Goal: Task Accomplishment & Management: Complete application form

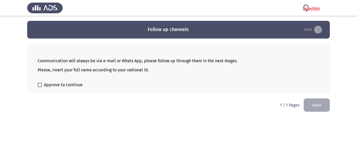
click at [40, 82] on label "Approve to continue" at bounding box center [60, 85] width 45 height 6
click at [40, 87] on input "Approve to continue" at bounding box center [39, 87] width 0 height 0
checkbox input "true"
drag, startPoint x: 316, startPoint y: 102, endPoint x: 307, endPoint y: 105, distance: 9.2
click at [316, 101] on button "Next" at bounding box center [316, 105] width 26 height 13
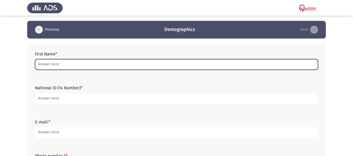
click at [46, 63] on input "First Name *" at bounding box center [176, 64] width 283 height 11
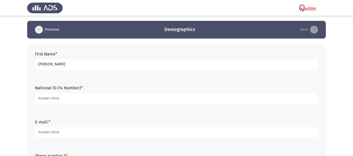
type input "jala saeed"
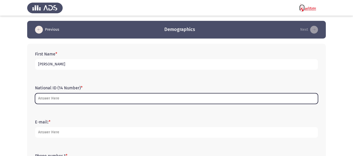
click at [63, 98] on input "National ID (14 Number) *" at bounding box center [176, 98] width 283 height 11
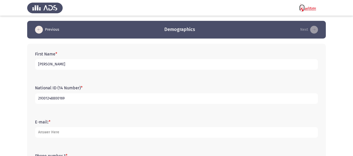
type input "29301248800169"
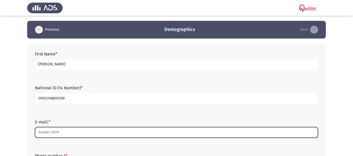
click at [61, 134] on input "E-mail: *" at bounding box center [176, 132] width 283 height 11
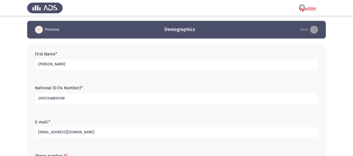
type input "jojoabouzied93@gmail.com"
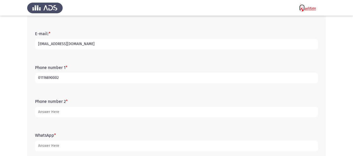
type input "01116890002"
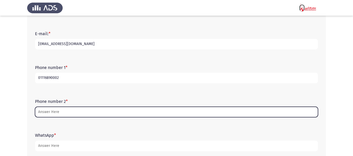
click at [53, 112] on input "Phone number 2 *" at bounding box center [176, 112] width 283 height 11
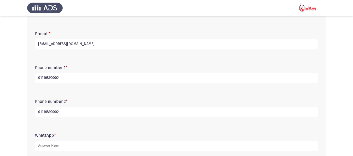
type input "01116890002"
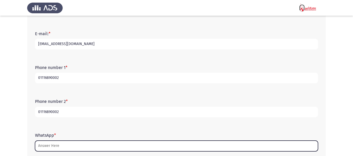
click at [52, 146] on input "WhatsApp *" at bounding box center [176, 146] width 283 height 11
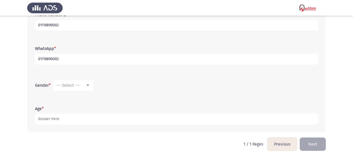
scroll to position [178, 0]
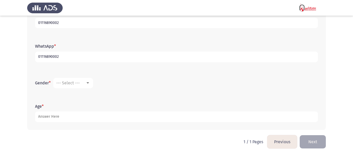
type input "01116890002"
click at [69, 83] on span "--- Select ---" at bounding box center [67, 83] width 23 height 5
click at [62, 94] on span "Femal" at bounding box center [80, 96] width 49 height 13
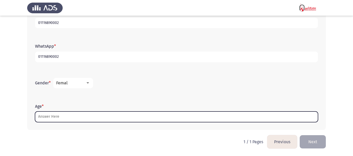
click at [53, 119] on input "Age *" at bounding box center [176, 117] width 283 height 11
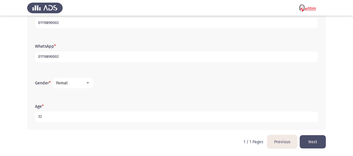
type input "32"
click at [308, 145] on button "Next" at bounding box center [312, 142] width 26 height 13
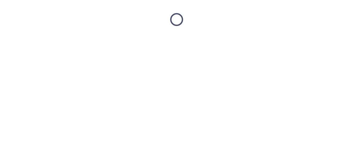
scroll to position [0, 0]
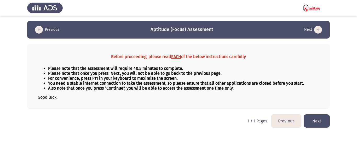
click at [315, 121] on button "Next" at bounding box center [316, 121] width 26 height 13
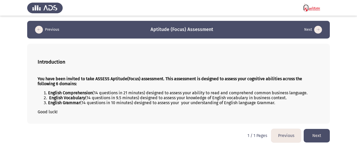
click at [312, 134] on button "Next" at bounding box center [316, 135] width 26 height 13
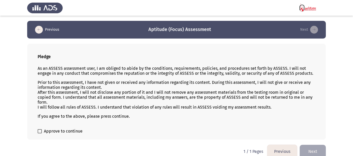
click at [39, 131] on span at bounding box center [40, 131] width 4 height 4
click at [39, 134] on input "Approve to continue" at bounding box center [39, 134] width 0 height 0
checkbox input "true"
click at [315, 150] on button "Next" at bounding box center [312, 151] width 26 height 13
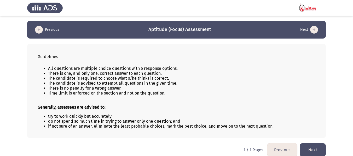
scroll to position [6, 0]
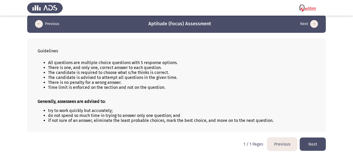
click at [313, 141] on button "Next" at bounding box center [312, 144] width 26 height 13
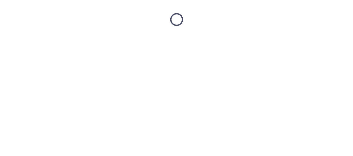
scroll to position [0, 0]
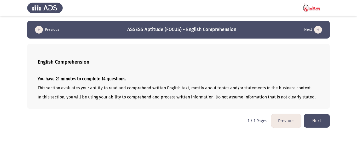
click at [313, 118] on button "Next" at bounding box center [316, 120] width 26 height 13
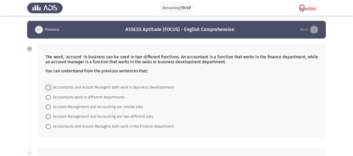
click at [49, 87] on span at bounding box center [48, 87] width 5 height 5
click at [49, 87] on input "Accountants and Acount Managers both work in Business Developement" at bounding box center [48, 87] width 5 height 5
radio input "true"
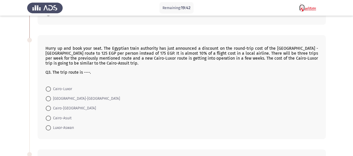
scroll to position [104, 0]
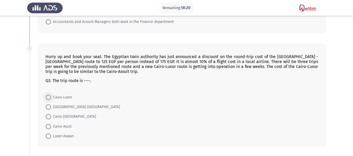
click at [46, 98] on span at bounding box center [48, 97] width 5 height 5
click at [46, 98] on input "Cairo-Luxor" at bounding box center [48, 97] width 5 height 5
radio input "true"
click at [48, 114] on span at bounding box center [48, 116] width 5 height 5
click at [48, 114] on input "Cairo-Aswan" at bounding box center [48, 116] width 5 height 5
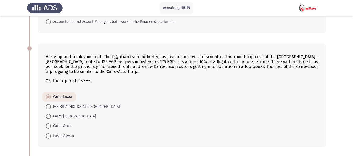
radio input "true"
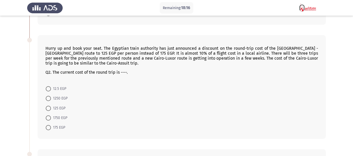
scroll to position [235, 0]
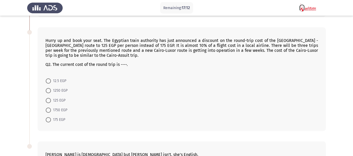
click at [50, 119] on span at bounding box center [48, 119] width 5 height 5
click at [50, 119] on input "175 EGP" at bounding box center [48, 119] width 5 height 5
radio input "true"
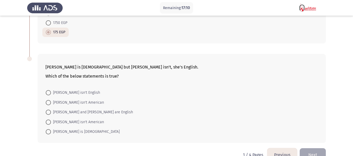
scroll to position [335, 0]
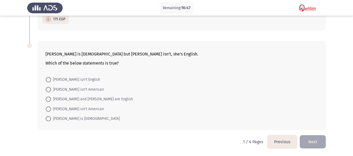
click at [50, 109] on span at bounding box center [48, 109] width 5 height 5
click at [50, 109] on input "Linda isn't American" at bounding box center [48, 109] width 5 height 5
radio input "true"
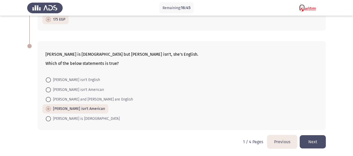
click at [315, 139] on button "Next" at bounding box center [312, 142] width 26 height 13
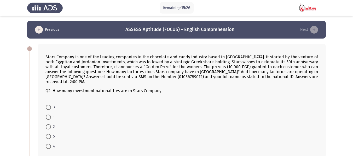
click at [49, 105] on span at bounding box center [48, 107] width 5 height 5
click at [49, 105] on input "3" at bounding box center [48, 107] width 5 height 5
radio input "true"
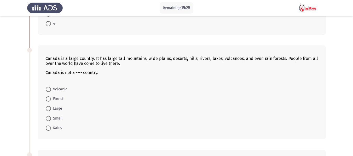
scroll to position [131, 0]
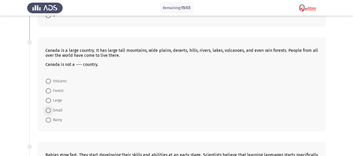
click at [48, 108] on span at bounding box center [48, 110] width 5 height 5
click at [48, 108] on input "Small" at bounding box center [48, 110] width 5 height 5
radio input "true"
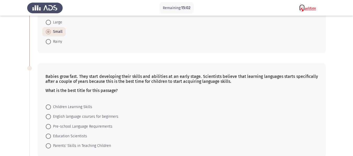
scroll to position [235, 0]
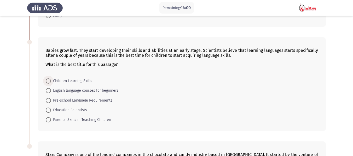
click at [53, 78] on span "Children Learning Skills" at bounding box center [71, 81] width 41 height 6
click at [51, 79] on input "Children Learning Skills" at bounding box center [48, 81] width 5 height 5
radio input "true"
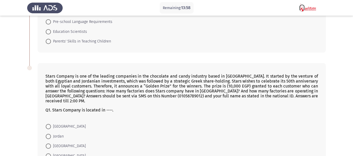
scroll to position [339, 0]
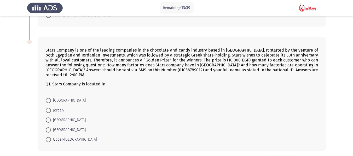
click at [46, 128] on span at bounding box center [48, 130] width 5 height 5
click at [46, 128] on input "Egypt" at bounding box center [48, 130] width 5 height 5
radio input "true"
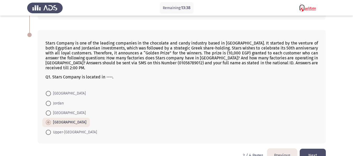
scroll to position [350, 0]
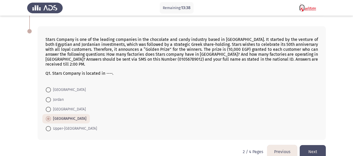
click at [312, 145] on button "Next" at bounding box center [312, 151] width 26 height 13
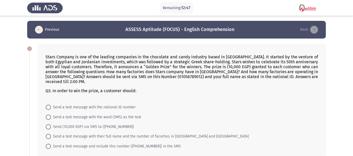
drag, startPoint x: 158, startPoint y: 76, endPoint x: 208, endPoint y: 77, distance: 49.3
click at [208, 77] on p "Stars Company is one of the leading companies in the chocolate and candy indust…" at bounding box center [181, 70] width 272 height 30
click at [48, 105] on span at bounding box center [48, 107] width 5 height 5
click at [48, 105] on input "Send a text message with the national ID number" at bounding box center [48, 107] width 5 height 5
radio input "true"
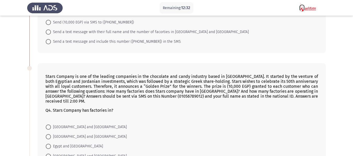
scroll to position [131, 0]
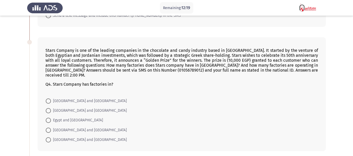
click at [48, 118] on span at bounding box center [48, 120] width 5 height 5
click at [48, 118] on input "Egypt and Jordan" at bounding box center [48, 120] width 5 height 5
radio input "true"
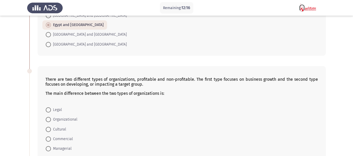
scroll to position [261, 0]
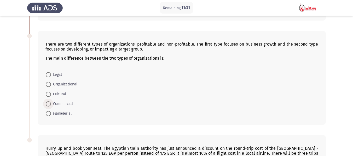
click at [60, 101] on span "Commercial" at bounding box center [62, 104] width 22 height 6
click at [51, 102] on input "Commercial" at bounding box center [48, 104] width 5 height 5
radio input "true"
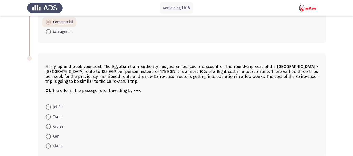
scroll to position [334, 0]
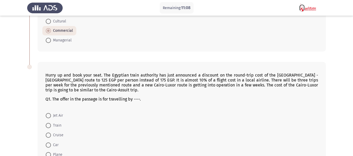
click at [50, 113] on span at bounding box center [48, 115] width 5 height 5
click at [50, 113] on input "Jet Air" at bounding box center [48, 115] width 5 height 5
radio input "true"
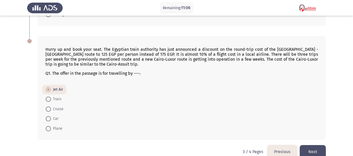
click at [313, 145] on button "Next" at bounding box center [312, 151] width 26 height 13
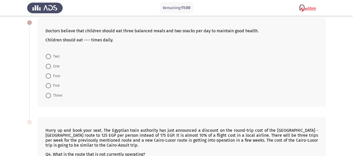
scroll to position [0, 0]
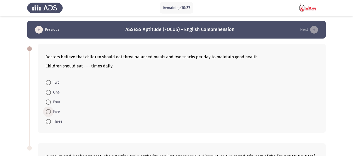
click at [49, 112] on span at bounding box center [48, 111] width 5 height 5
click at [49, 112] on input "Five" at bounding box center [48, 111] width 5 height 5
radio input "true"
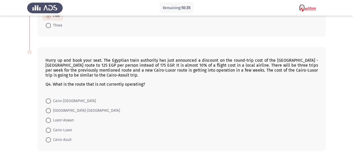
scroll to position [104, 0]
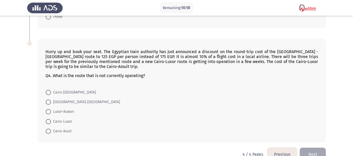
click at [48, 122] on span at bounding box center [48, 122] width 0 height 0
click at [48, 122] on input "Cairo-Luxor" at bounding box center [48, 121] width 5 height 5
radio input "true"
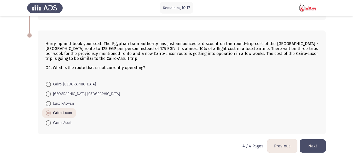
scroll to position [117, 0]
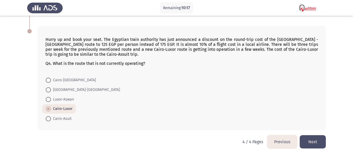
click at [320, 140] on button "Next" at bounding box center [312, 142] width 26 height 13
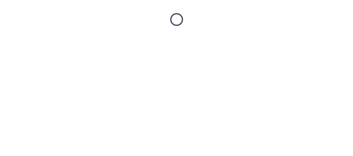
scroll to position [0, 0]
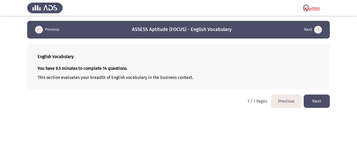
click at [308, 104] on button "Next" at bounding box center [316, 101] width 26 height 13
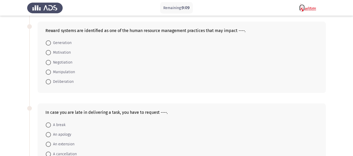
scroll to position [78, 0]
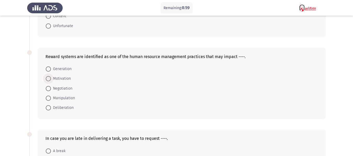
click at [47, 78] on span at bounding box center [48, 78] width 5 height 5
click at [47, 78] on input "Motivation" at bounding box center [48, 78] width 5 height 5
radio input "true"
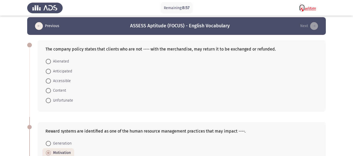
scroll to position [0, 0]
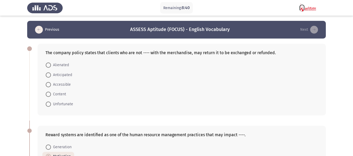
click at [48, 84] on span at bounding box center [48, 84] width 5 height 5
click at [48, 84] on input "Accessible" at bounding box center [48, 84] width 5 height 5
radio input "true"
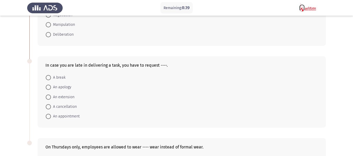
scroll to position [157, 0]
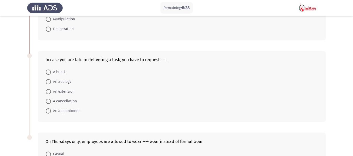
click at [48, 81] on span at bounding box center [48, 81] width 5 height 5
click at [48, 81] on input "An apology" at bounding box center [48, 81] width 5 height 5
radio input "true"
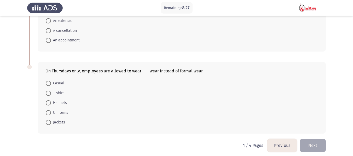
scroll to position [231, 0]
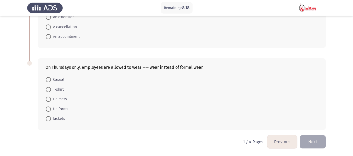
click at [49, 78] on span at bounding box center [48, 79] width 5 height 5
click at [49, 78] on input "Casual" at bounding box center [48, 79] width 5 height 5
radio input "true"
click at [313, 141] on button "Next" at bounding box center [312, 142] width 26 height 13
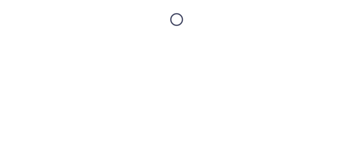
scroll to position [0, 0]
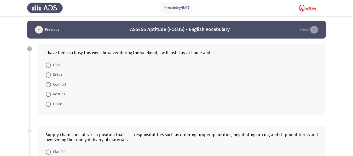
click at [49, 77] on span at bounding box center [48, 75] width 5 height 5
click at [49, 77] on input "Relax" at bounding box center [48, 75] width 5 height 5
radio input "true"
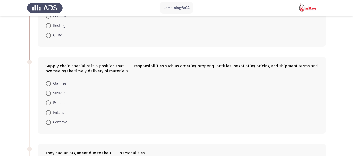
scroll to position [78, 0]
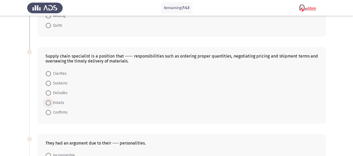
click at [56, 103] on span "Entails" at bounding box center [57, 103] width 13 height 6
click at [51, 103] on input "Entails" at bounding box center [48, 103] width 5 height 5
radio input "true"
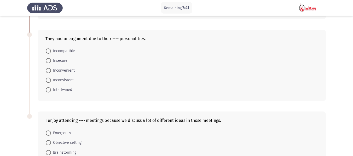
scroll to position [157, 0]
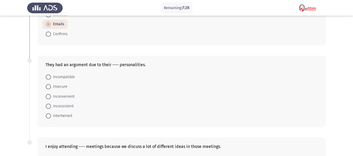
click at [68, 76] on span "Incompatible" at bounding box center [63, 77] width 24 height 6
click at [51, 76] on input "Incompatible" at bounding box center [48, 77] width 5 height 5
radio input "true"
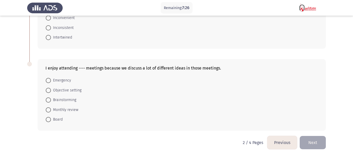
scroll to position [236, 0]
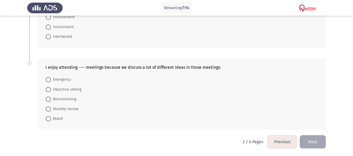
click at [58, 118] on span "Board" at bounding box center [57, 119] width 12 height 6
click at [51, 118] on input "Board" at bounding box center [48, 118] width 5 height 5
radio input "true"
click at [305, 142] on button "Next" at bounding box center [312, 142] width 26 height 13
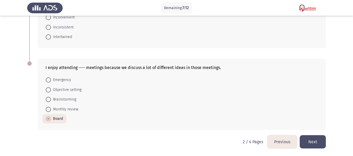
scroll to position [0, 0]
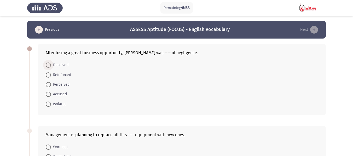
click at [50, 65] on span at bounding box center [48, 65] width 5 height 5
click at [50, 65] on input "Deceived" at bounding box center [48, 65] width 5 height 5
radio input "true"
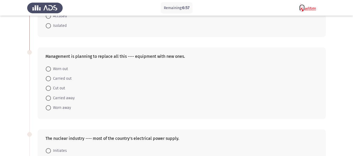
scroll to position [78, 0]
click at [49, 78] on span at bounding box center [48, 78] width 5 height 5
click at [49, 78] on input "Carried out" at bounding box center [48, 78] width 5 height 5
radio input "true"
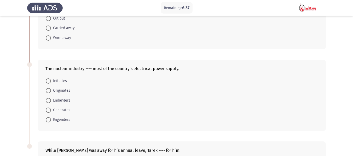
scroll to position [157, 0]
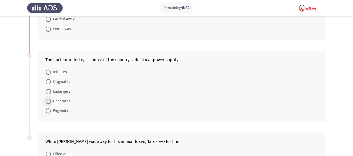
click at [60, 100] on span "Generates" at bounding box center [60, 101] width 19 height 6
click at [51, 100] on input "Generates" at bounding box center [48, 101] width 5 height 5
radio input "true"
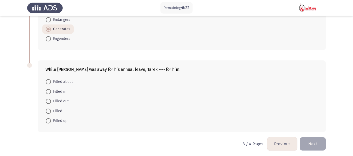
scroll to position [231, 0]
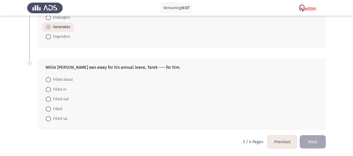
click at [66, 79] on span "Filled about" at bounding box center [62, 80] width 22 height 6
click at [51, 79] on input "Filled about" at bounding box center [48, 79] width 5 height 5
radio input "true"
click at [305, 143] on button "Next" at bounding box center [312, 142] width 26 height 13
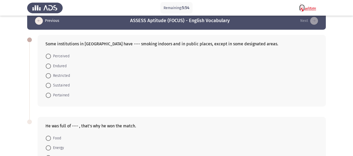
scroll to position [0, 0]
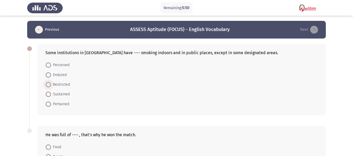
click at [46, 84] on span at bounding box center [48, 84] width 5 height 5
click at [46, 84] on input "Restricted" at bounding box center [48, 84] width 5 height 5
radio input "true"
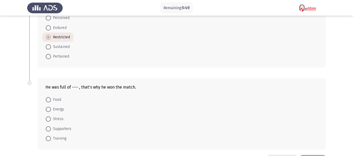
scroll to position [67, 0]
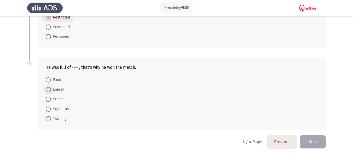
click at [51, 89] on span "Energy" at bounding box center [57, 90] width 13 height 6
click at [51, 89] on input "Energy" at bounding box center [48, 89] width 5 height 5
radio input "true"
click at [313, 143] on button "Next" at bounding box center [312, 142] width 26 height 13
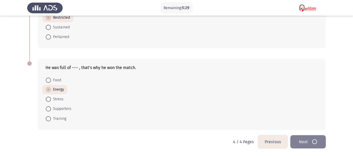
scroll to position [0, 0]
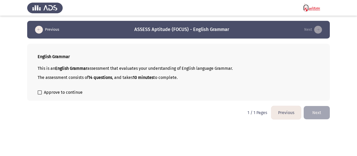
click at [42, 90] on label "Approve to continue" at bounding box center [60, 93] width 45 height 6
click at [40, 95] on input "Approve to continue" at bounding box center [39, 95] width 0 height 0
checkbox input "true"
click at [315, 110] on button "Next" at bounding box center [316, 112] width 26 height 13
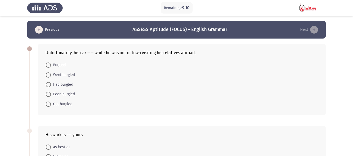
click at [59, 64] on span "Burgled" at bounding box center [58, 65] width 15 height 6
click at [51, 64] on input "Burgled" at bounding box center [48, 65] width 5 height 5
radio input "true"
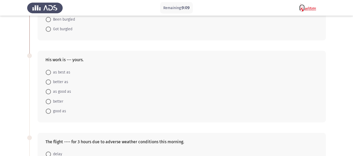
scroll to position [78, 0]
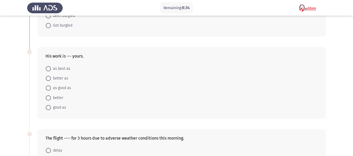
click at [48, 108] on span at bounding box center [48, 108] width 0 height 0
click at [48, 108] on input "good as" at bounding box center [48, 107] width 5 height 5
radio input "true"
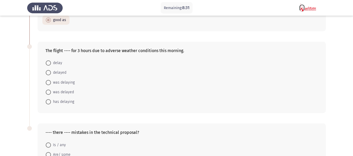
scroll to position [157, 0]
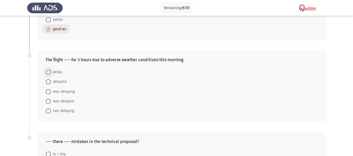
click at [50, 72] on span at bounding box center [48, 72] width 5 height 5
click at [50, 72] on input "delay" at bounding box center [48, 72] width 5 height 5
radio input "true"
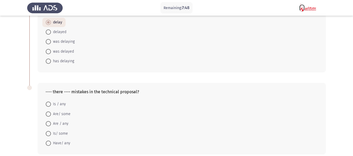
scroll to position [179, 0]
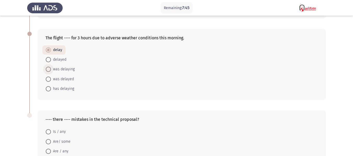
click at [50, 68] on span at bounding box center [48, 69] width 5 height 5
click at [50, 68] on input "was delaying" at bounding box center [48, 69] width 5 height 5
radio input "true"
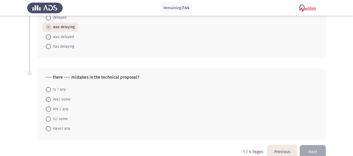
scroll to position [231, 0]
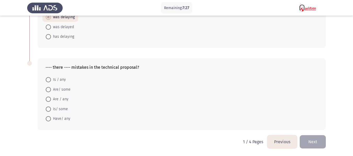
click at [48, 97] on label "Are / any" at bounding box center [57, 99] width 23 height 6
click at [48, 97] on input "Are / any" at bounding box center [48, 99] width 5 height 5
radio input "true"
click at [302, 144] on button "Next" at bounding box center [312, 142] width 26 height 13
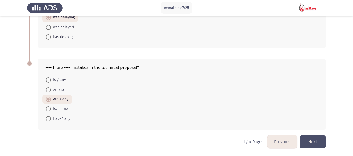
scroll to position [0, 0]
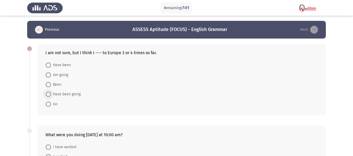
click at [73, 92] on span "Have been going" at bounding box center [66, 94] width 30 height 6
click at [51, 92] on input "Have been going" at bounding box center [48, 94] width 5 height 5
radio input "true"
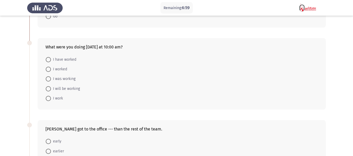
scroll to position [78, 0]
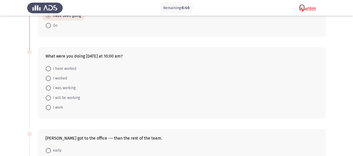
click at [76, 67] on mat-radio-button "I have worked" at bounding box center [60, 69] width 37 height 10
click at [45, 68] on mat-radio-button "I have worked" at bounding box center [60, 69] width 37 height 10
click at [48, 68] on span at bounding box center [48, 68] width 5 height 5
click at [48, 68] on input "I have worked" at bounding box center [48, 68] width 5 height 5
radio input "true"
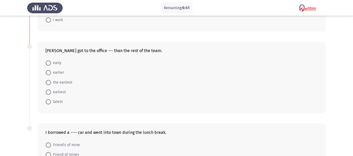
scroll to position [157, 0]
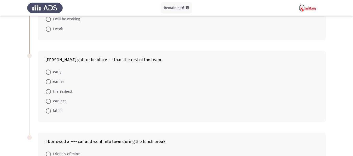
click at [60, 83] on span "earlier" at bounding box center [57, 82] width 13 height 6
click at [51, 83] on input "earlier" at bounding box center [48, 81] width 5 height 5
radio input "true"
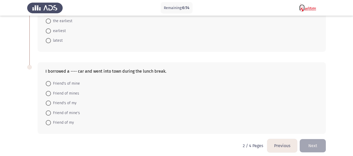
scroll to position [231, 0]
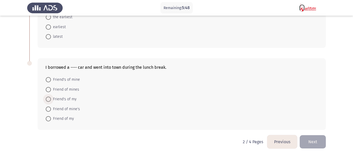
click at [70, 98] on span "Friend's of my" at bounding box center [64, 99] width 26 height 6
click at [51, 98] on input "Friend's of my" at bounding box center [48, 99] width 5 height 5
radio input "true"
click at [309, 143] on button "Next" at bounding box center [312, 142] width 26 height 13
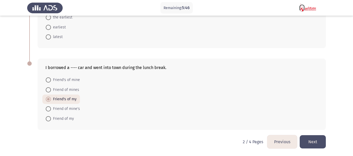
scroll to position [0, 0]
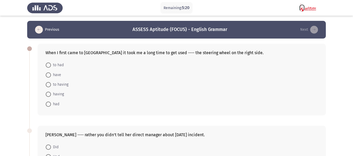
click at [51, 63] on span "to had" at bounding box center [57, 65] width 13 height 6
click at [51, 63] on input "to had" at bounding box center [48, 65] width 5 height 5
radio input "true"
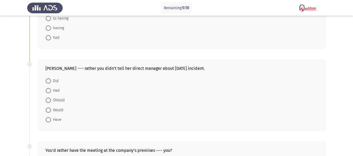
scroll to position [78, 0]
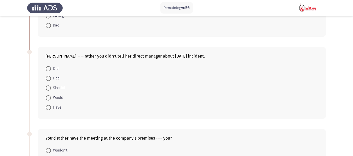
click at [60, 97] on span "Would" at bounding box center [57, 98] width 12 height 6
click at [51, 97] on input "Would" at bounding box center [48, 98] width 5 height 5
radio input "true"
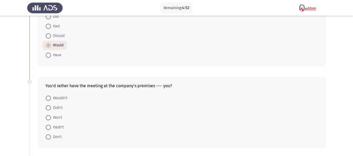
scroll to position [157, 0]
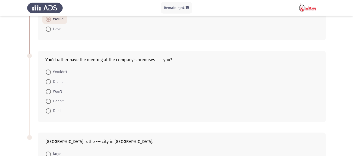
click at [56, 111] on span "Don't" at bounding box center [56, 111] width 11 height 6
click at [51, 111] on input "Don't" at bounding box center [48, 111] width 5 height 5
radio input "true"
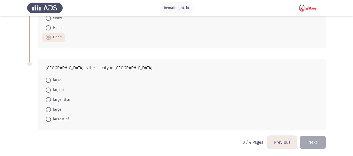
scroll to position [231, 0]
click at [59, 87] on span "largest" at bounding box center [58, 90] width 14 height 6
click at [51, 87] on input "largest" at bounding box center [48, 89] width 5 height 5
radio input "true"
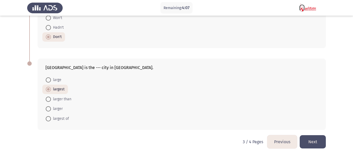
click at [309, 143] on button "Next" at bounding box center [312, 142] width 26 height 13
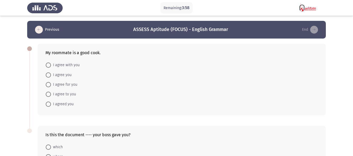
click at [50, 62] on mat-radio-button "I agree with you" at bounding box center [62, 65] width 41 height 10
click at [47, 64] on span at bounding box center [48, 65] width 5 height 5
click at [47, 64] on input "I agree with you" at bounding box center [48, 65] width 5 height 5
radio input "true"
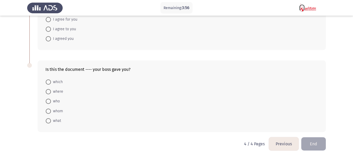
scroll to position [67, 0]
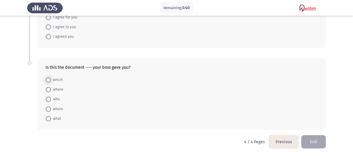
click at [57, 78] on span "which" at bounding box center [57, 80] width 12 height 6
click at [51, 78] on input "which" at bounding box center [48, 80] width 5 height 5
radio input "true"
click at [321, 144] on button "End" at bounding box center [313, 142] width 25 height 13
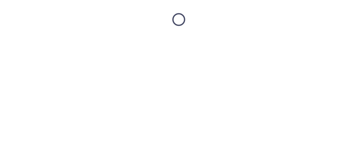
scroll to position [0, 0]
